Goal: Information Seeking & Learning: Learn about a topic

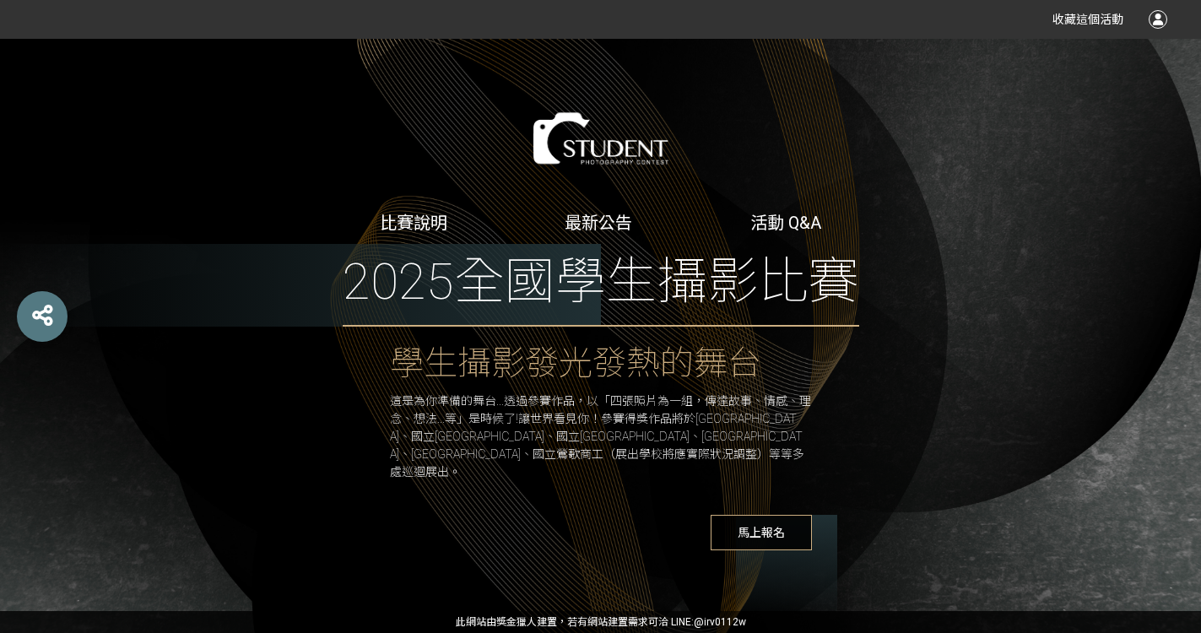
click at [426, 228] on link "比賽說明" at bounding box center [414, 223] width 68 height 20
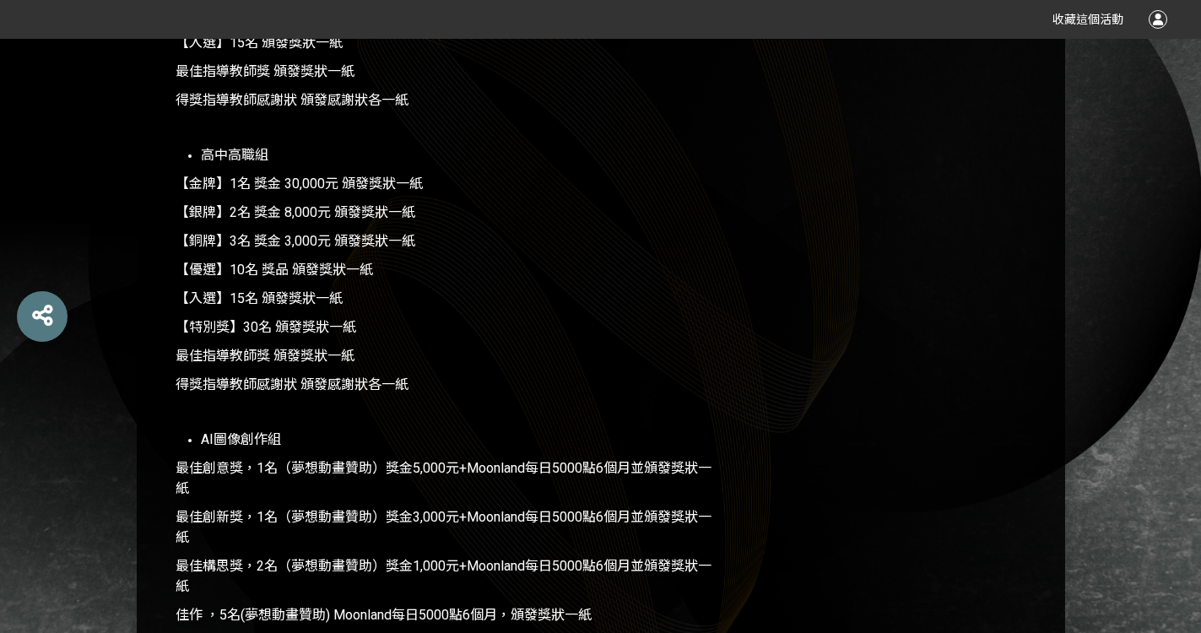
scroll to position [2173, 0]
